Goal: Information Seeking & Learning: Learn about a topic

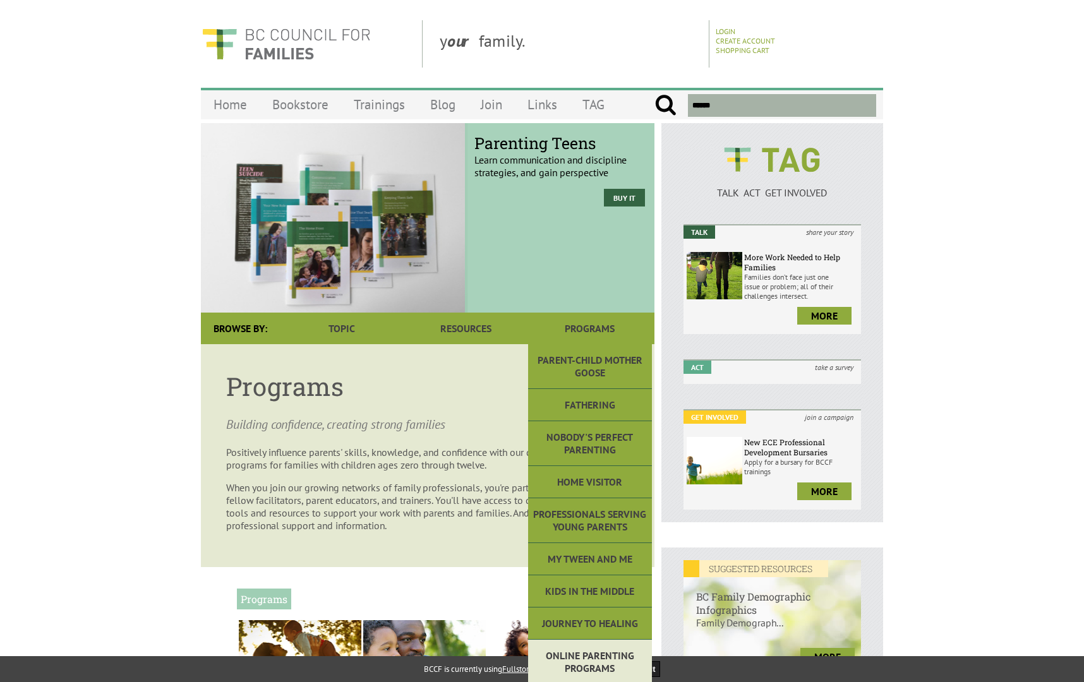
click at [594, 649] on link "Online Parenting Programs" at bounding box center [590, 662] width 124 height 45
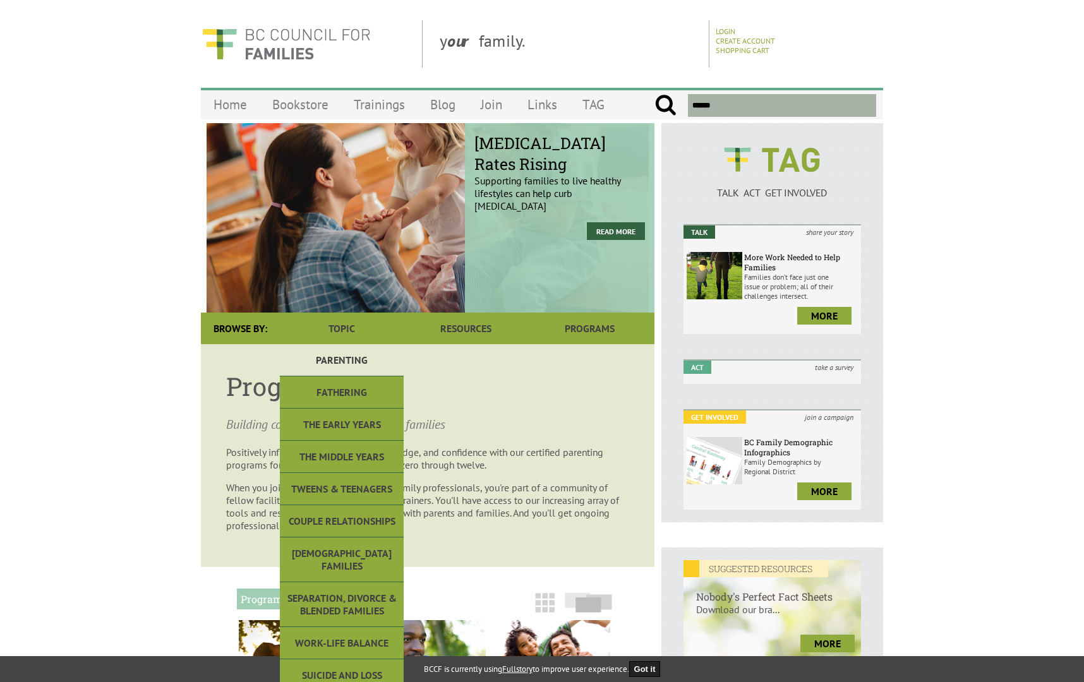
click at [357, 364] on link "Parenting" at bounding box center [342, 360] width 124 height 32
